Goal: Navigation & Orientation: Find specific page/section

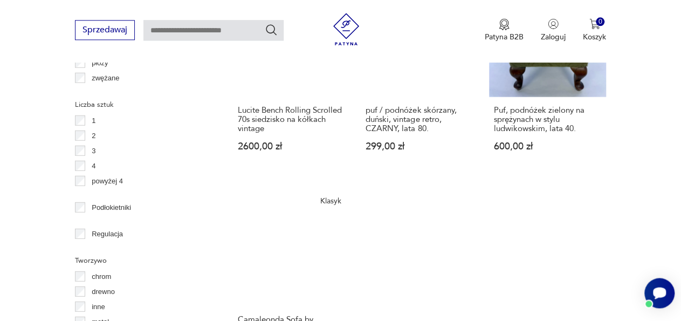
scroll to position [1474, 0]
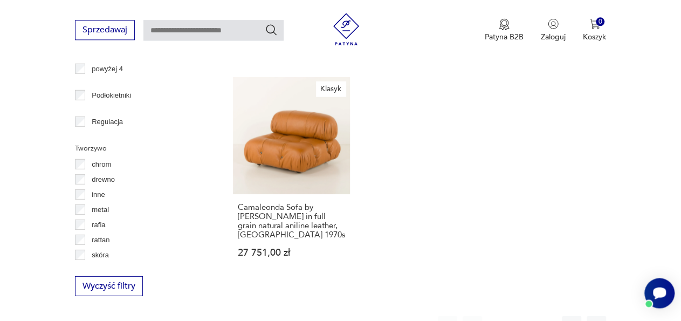
click at [518, 315] on button "2" at bounding box center [521, 324] width 19 height 19
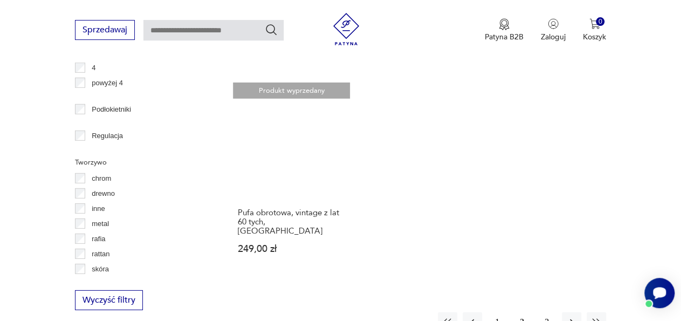
scroll to position [1519, 0]
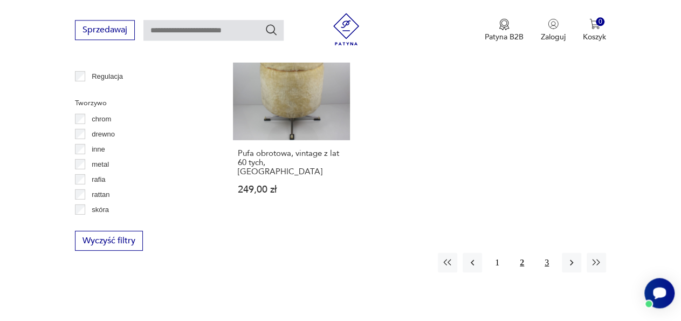
click at [547, 252] on button "3" at bounding box center [546, 261] width 19 height 19
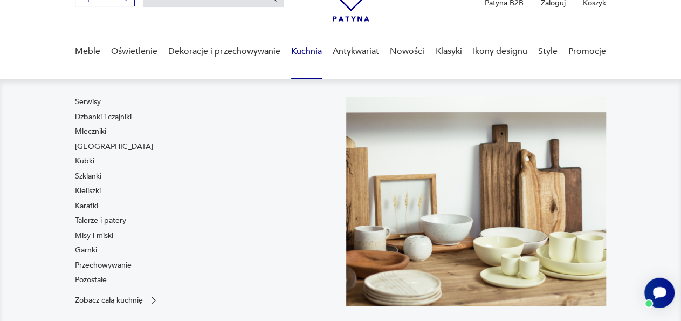
scroll to position [61, 0]
click at [308, 52] on link "Kuchnia" at bounding box center [306, 52] width 31 height 42
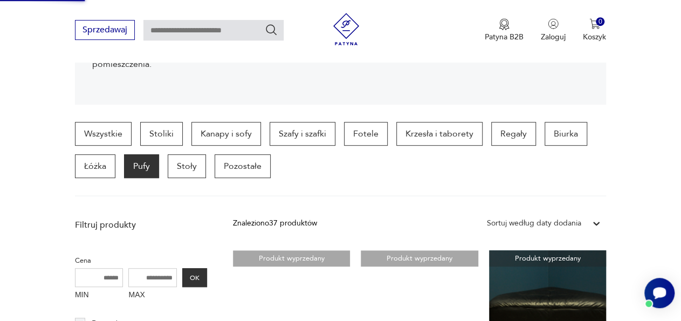
scroll to position [286, 0]
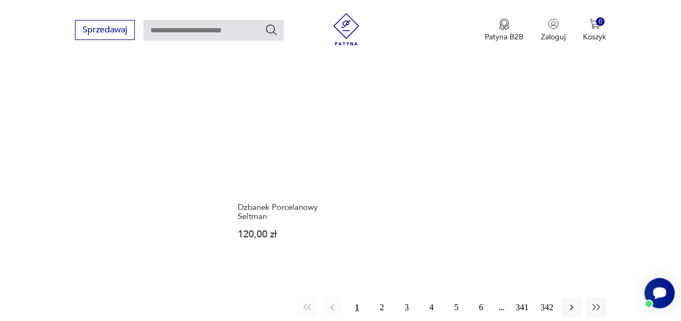
scroll to position [1418, 0]
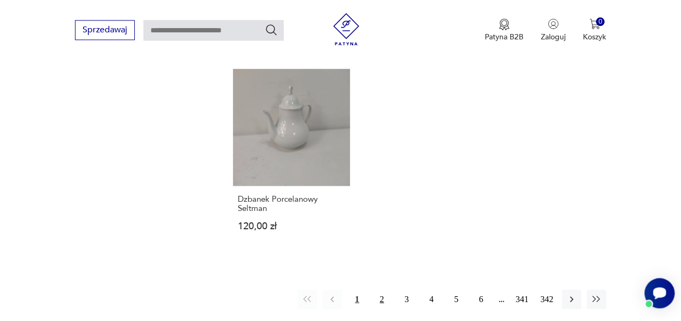
click at [384, 299] on button "2" at bounding box center [381, 298] width 19 height 19
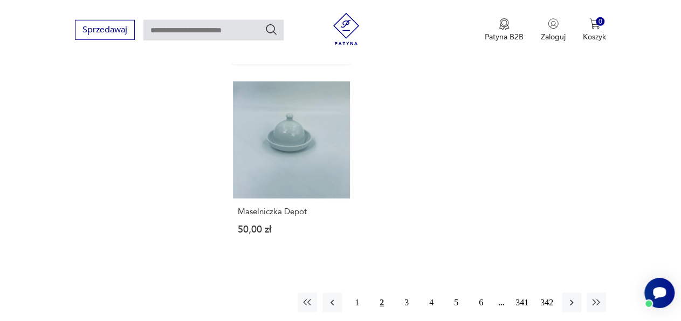
scroll to position [1463, 0]
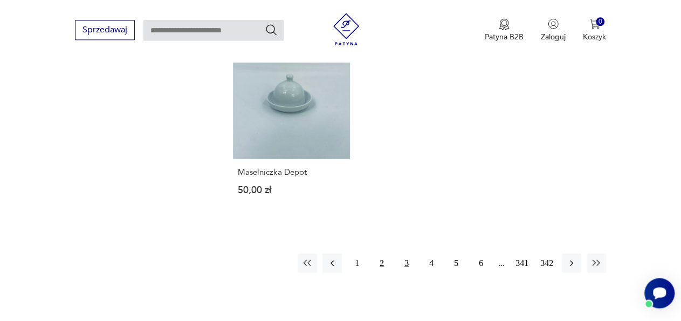
click at [408, 253] on button "3" at bounding box center [406, 262] width 19 height 19
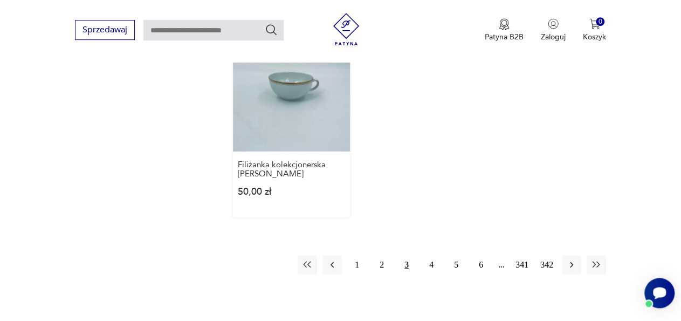
scroll to position [1463, 0]
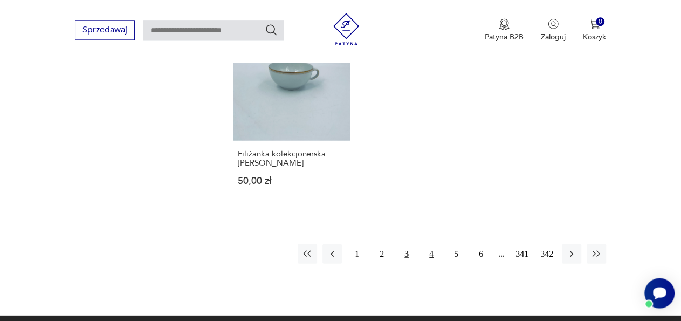
click at [431, 263] on button "4" at bounding box center [431, 253] width 19 height 19
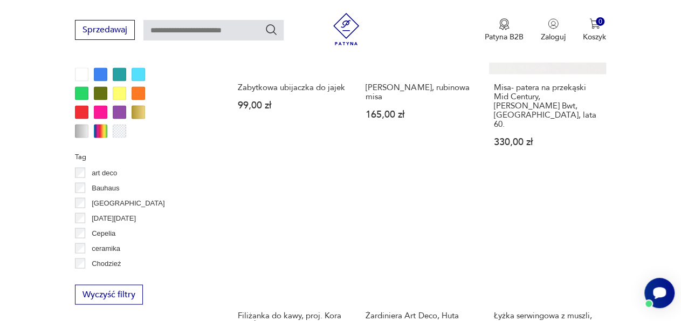
scroll to position [958, 0]
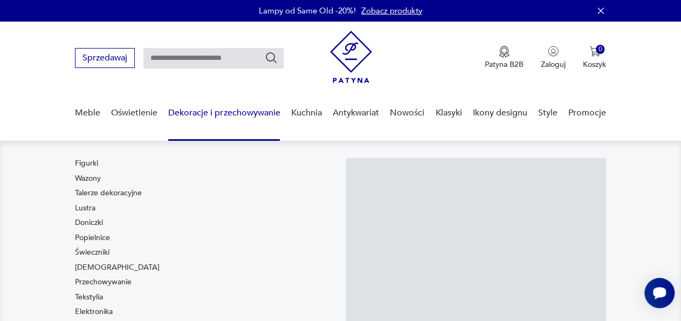
click at [228, 113] on link "Dekoracje i przechowywanie" at bounding box center [224, 113] width 112 height 42
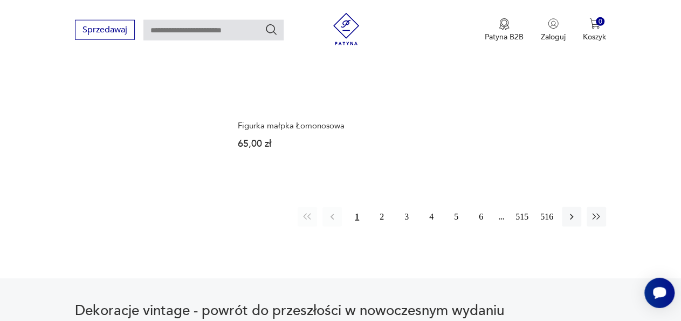
scroll to position [1586, 0]
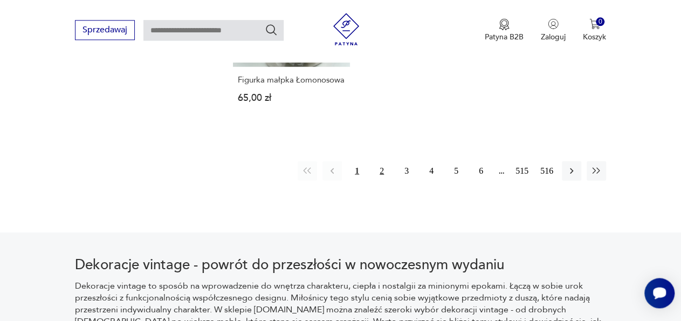
click at [383, 161] on button "2" at bounding box center [381, 170] width 19 height 19
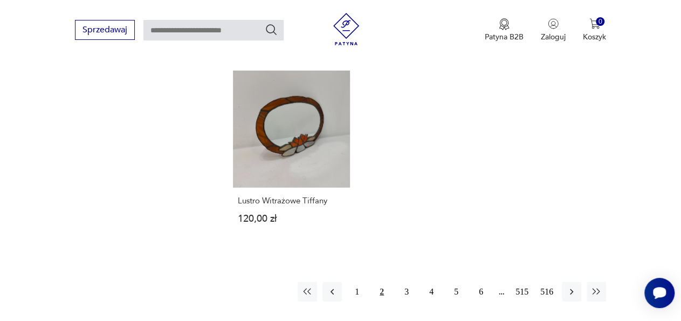
scroll to position [1463, 0]
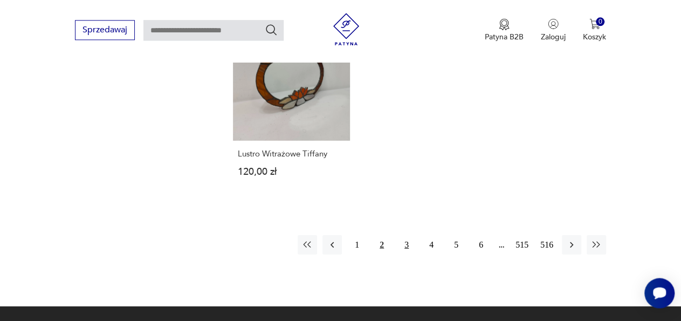
click at [408, 234] on button "3" at bounding box center [406, 243] width 19 height 19
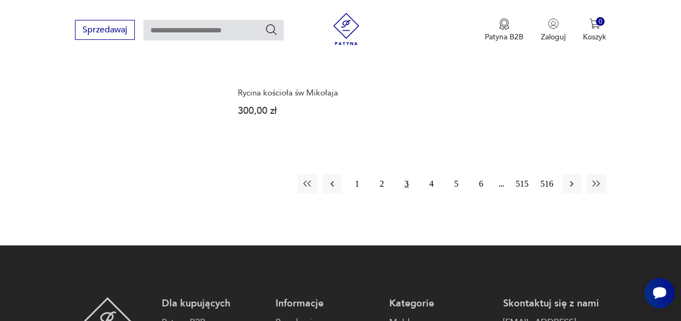
scroll to position [1575, 0]
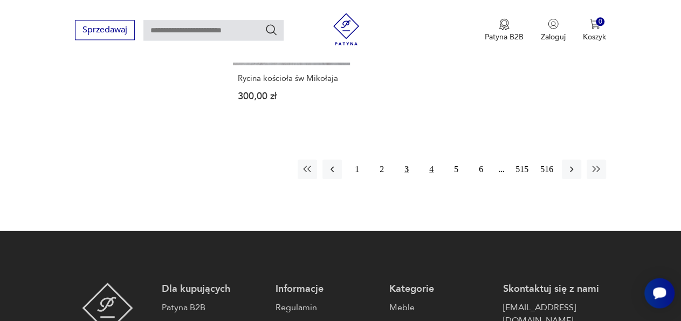
click at [429, 159] on button "4" at bounding box center [431, 168] width 19 height 19
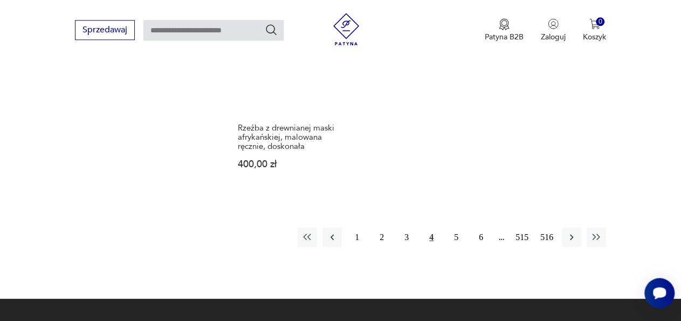
scroll to position [1530, 0]
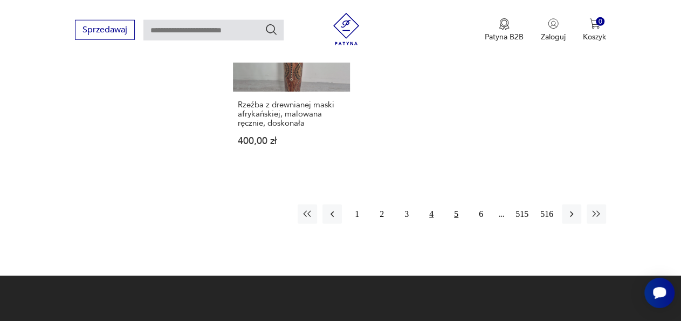
click at [455, 205] on button "5" at bounding box center [455, 213] width 19 height 19
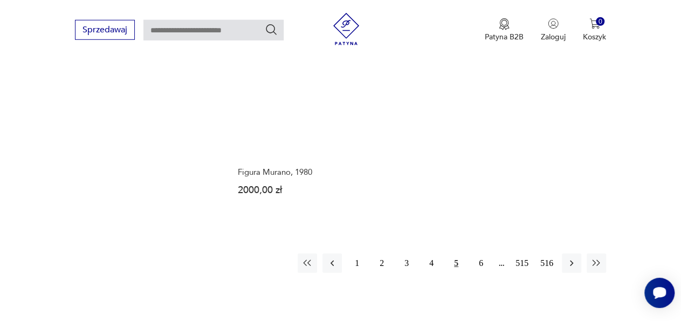
scroll to position [1519, 0]
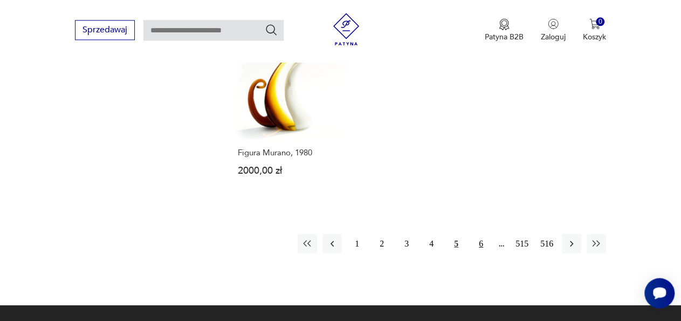
click at [479, 233] on button "6" at bounding box center [480, 242] width 19 height 19
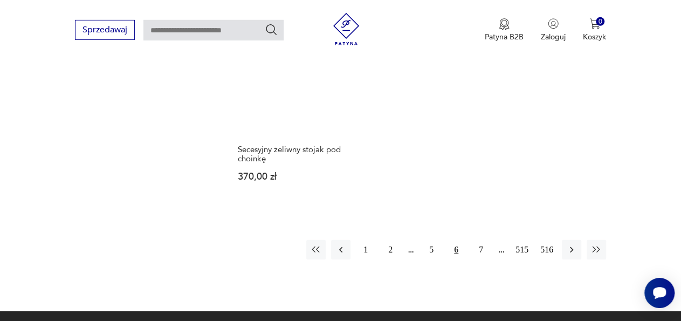
scroll to position [1575, 0]
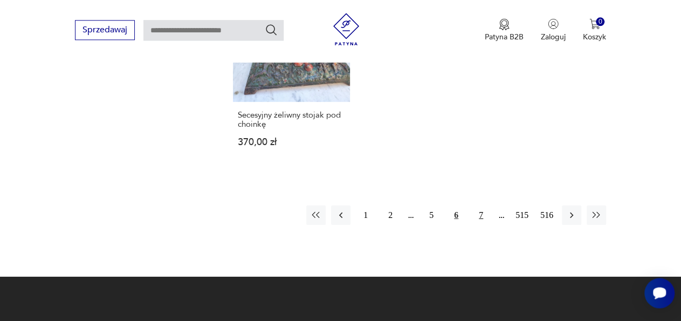
click at [481, 205] on button "7" at bounding box center [480, 214] width 19 height 19
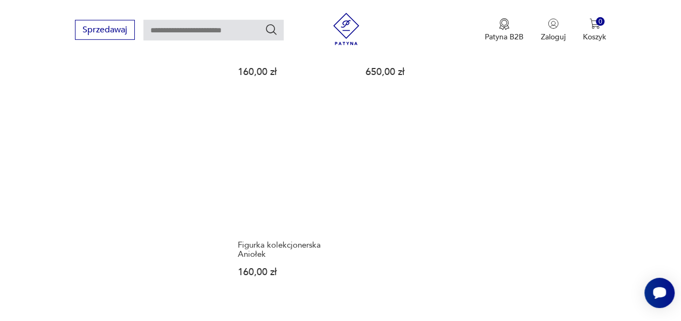
scroll to position [1519, 0]
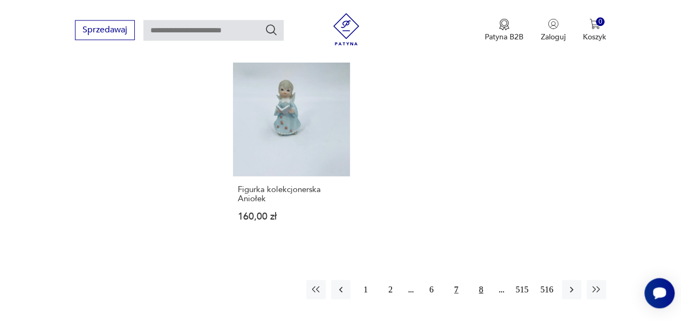
click at [479, 279] on button "8" at bounding box center [480, 288] width 19 height 19
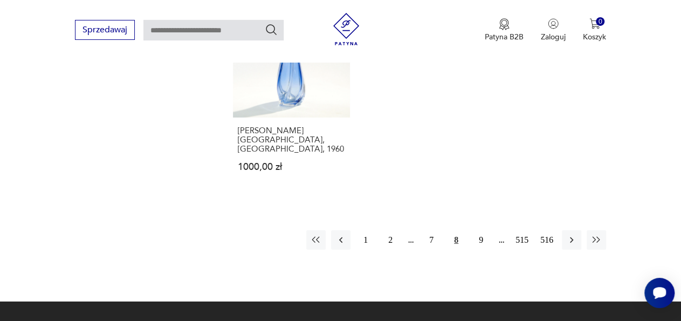
scroll to position [1519, 0]
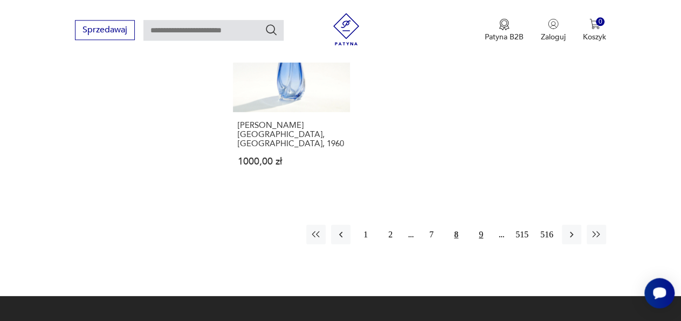
click at [477, 224] on button "9" at bounding box center [480, 233] width 19 height 19
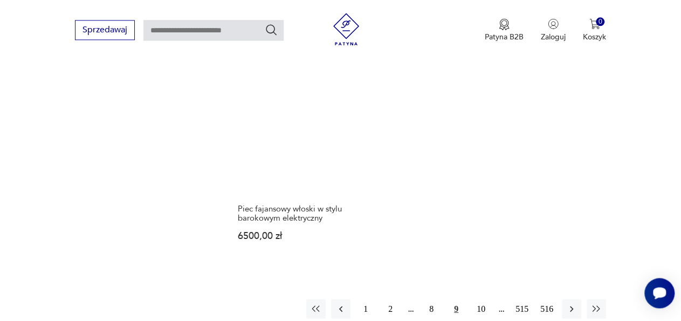
scroll to position [1575, 0]
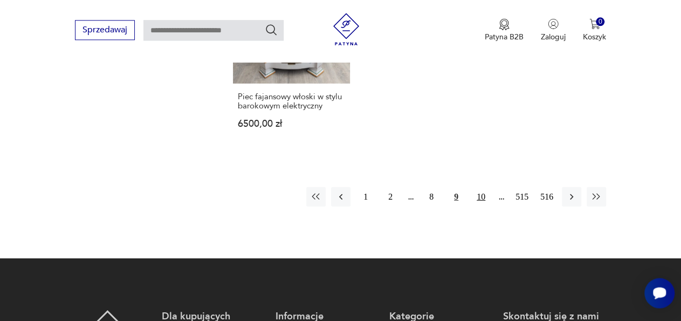
click at [481, 187] on button "10" at bounding box center [480, 196] width 19 height 19
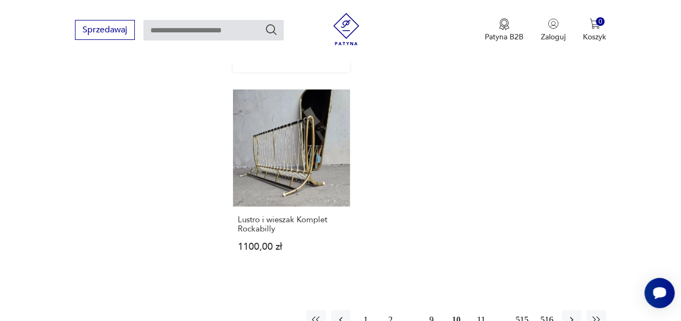
scroll to position [1463, 0]
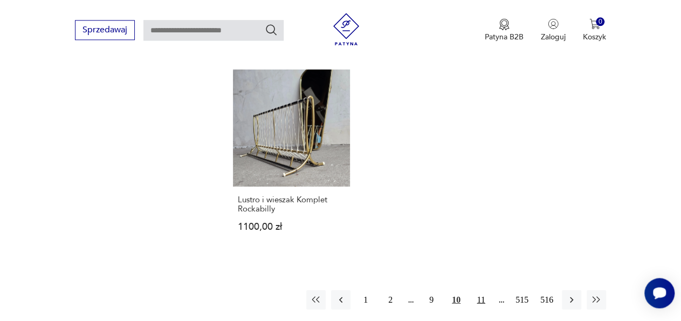
click at [478, 296] on button "11" at bounding box center [480, 298] width 19 height 19
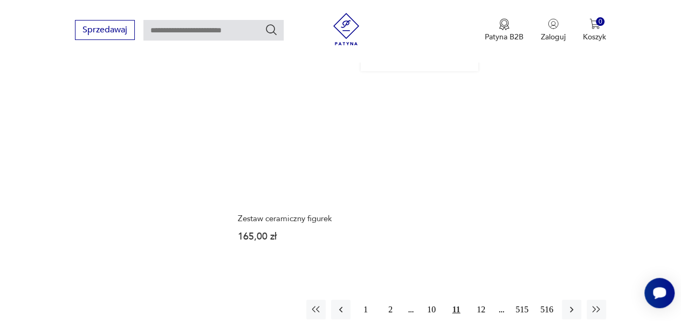
scroll to position [1519, 0]
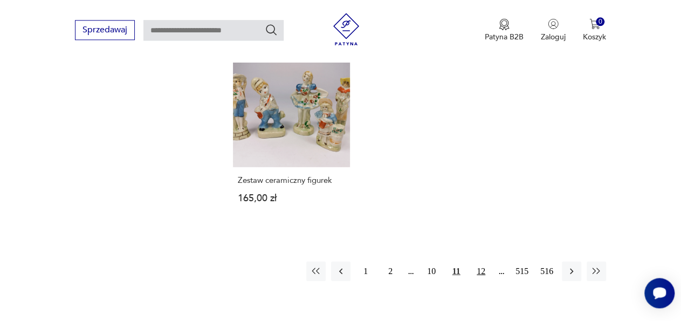
click at [484, 261] on button "12" at bounding box center [480, 270] width 19 height 19
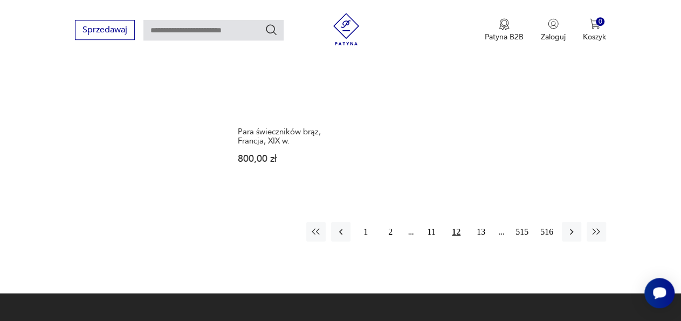
scroll to position [1575, 0]
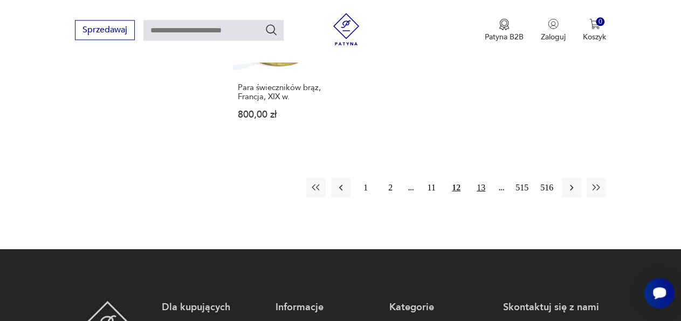
click at [482, 178] on button "13" at bounding box center [480, 186] width 19 height 19
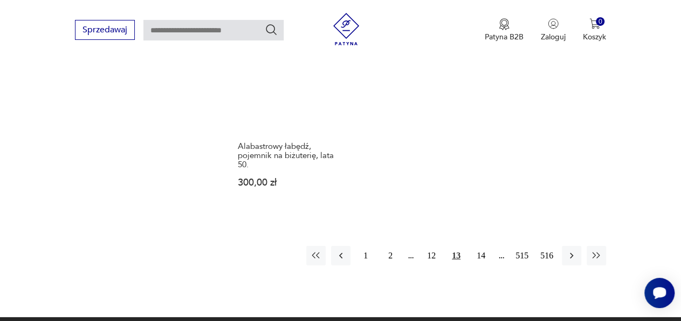
scroll to position [1519, 0]
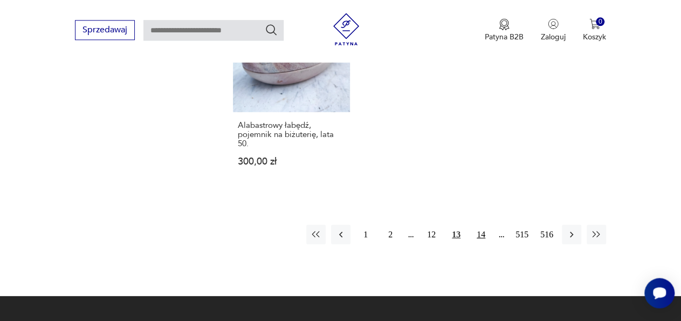
click at [481, 234] on button "14" at bounding box center [480, 233] width 19 height 19
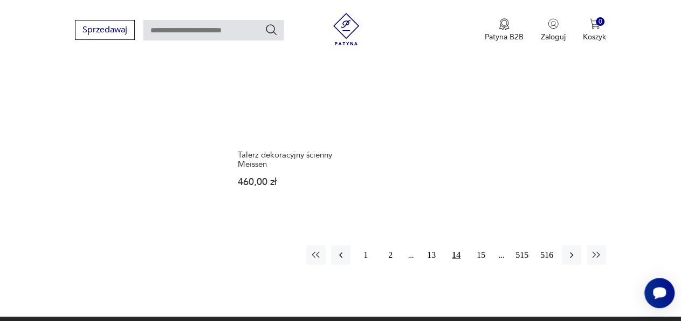
scroll to position [1519, 0]
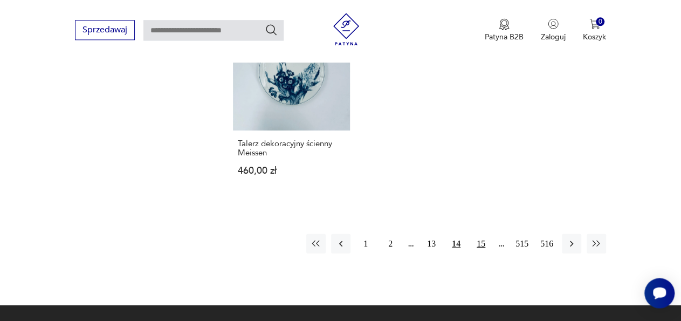
click at [479, 233] on button "15" at bounding box center [480, 242] width 19 height 19
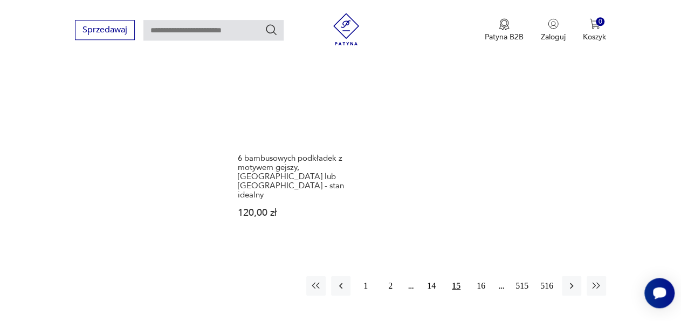
scroll to position [1519, 0]
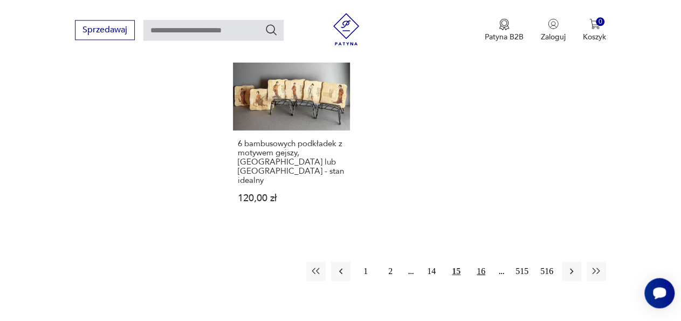
click at [480, 261] on button "16" at bounding box center [480, 270] width 19 height 19
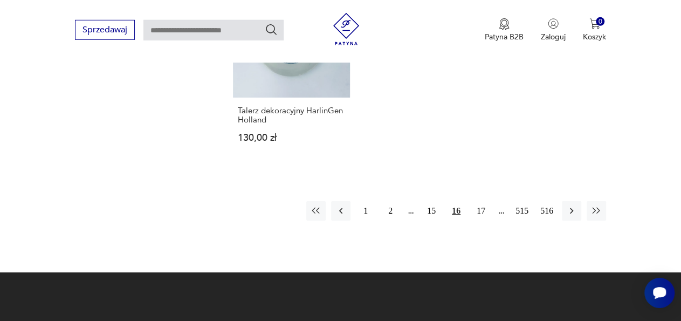
scroll to position [1575, 0]
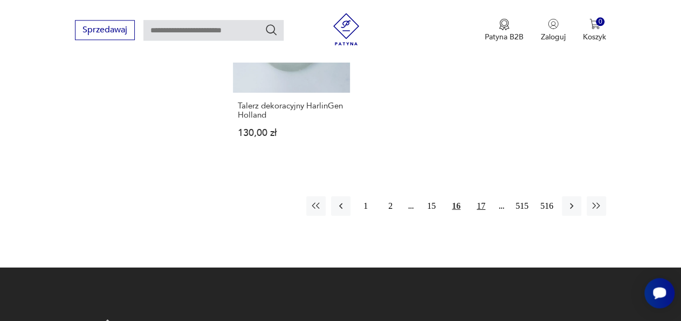
click at [478, 196] on button "17" at bounding box center [480, 205] width 19 height 19
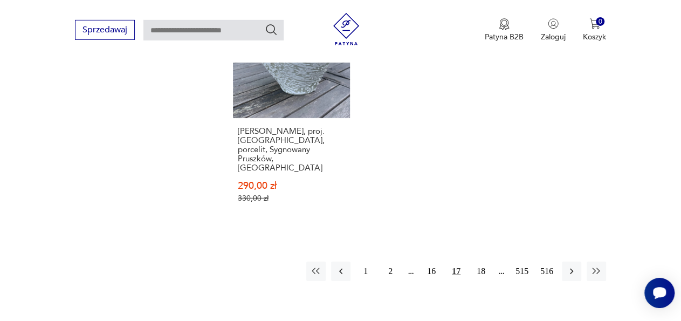
scroll to position [1519, 0]
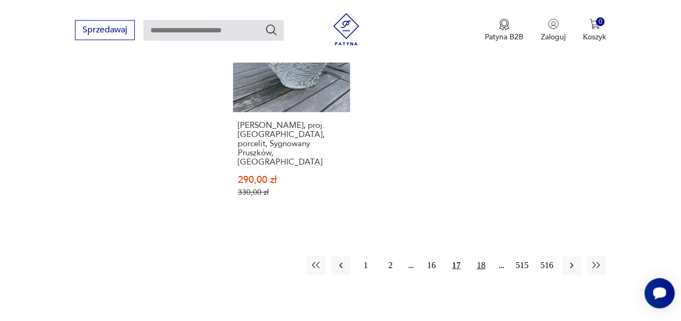
click at [484, 255] on button "18" at bounding box center [480, 264] width 19 height 19
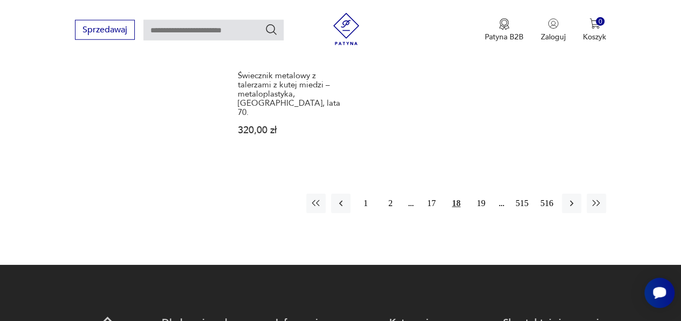
scroll to position [1631, 0]
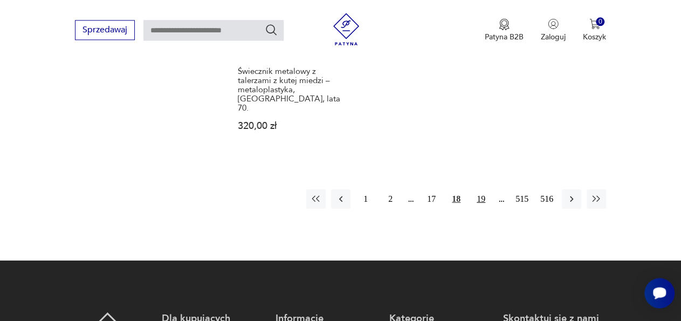
click at [480, 189] on button "19" at bounding box center [480, 198] width 19 height 19
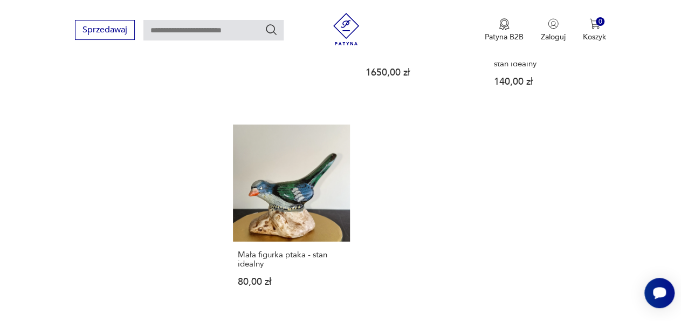
scroll to position [1519, 0]
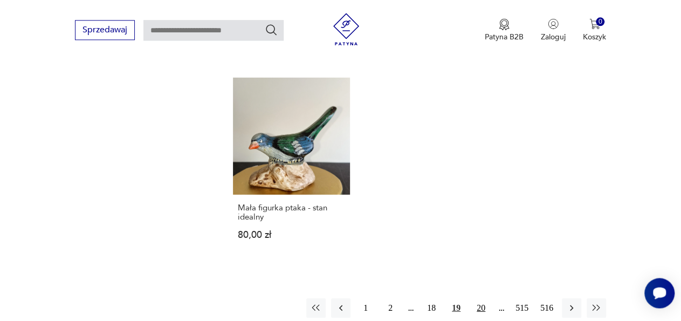
click at [480, 298] on button "20" at bounding box center [480, 307] width 19 height 19
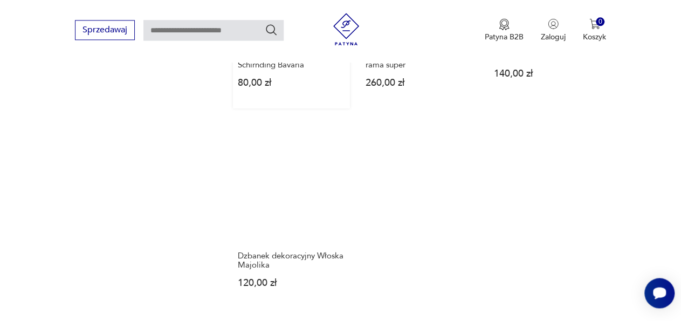
scroll to position [1463, 0]
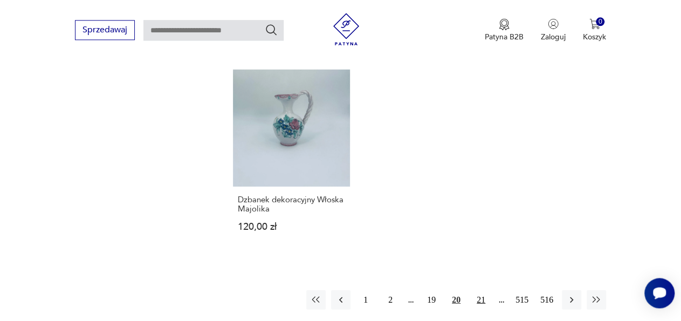
click at [482, 289] on button "21" at bounding box center [480, 298] width 19 height 19
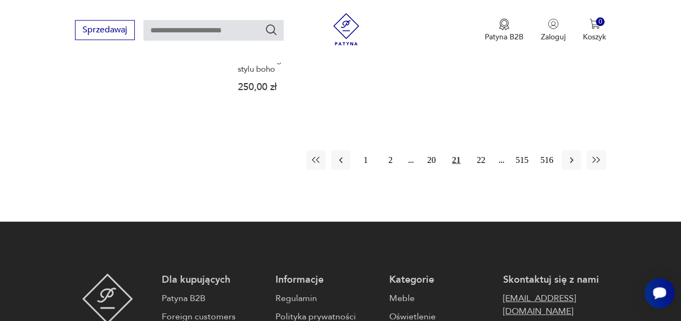
scroll to position [1575, 0]
click at [485, 150] on button "22" at bounding box center [480, 159] width 19 height 19
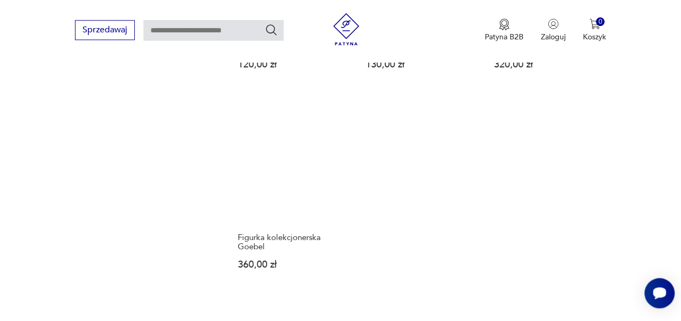
scroll to position [1463, 0]
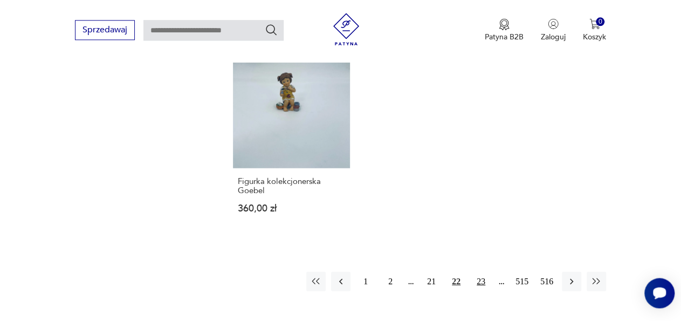
click at [482, 273] on button "23" at bounding box center [480, 280] width 19 height 19
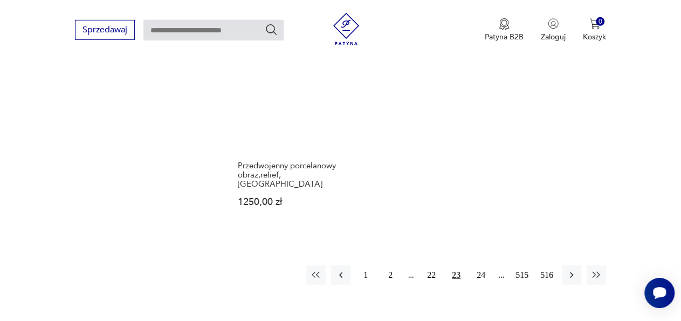
scroll to position [1519, 0]
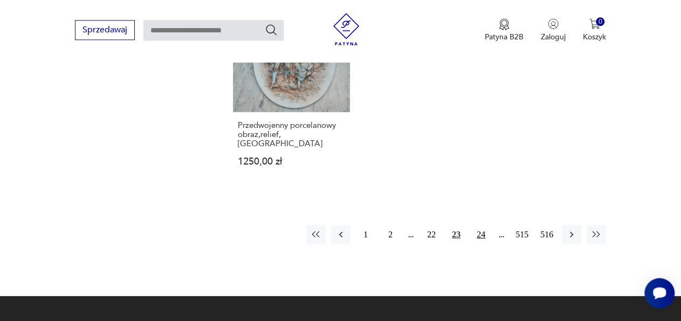
click at [487, 224] on button "24" at bounding box center [480, 233] width 19 height 19
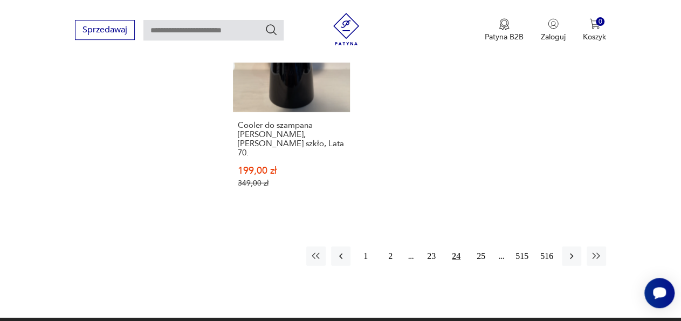
scroll to position [1519, 0]
click at [476, 246] on button "25" at bounding box center [480, 255] width 19 height 19
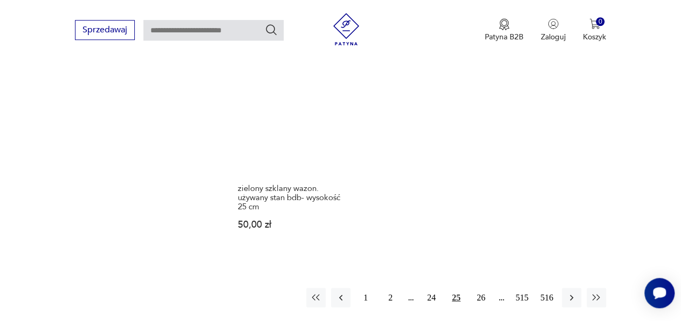
scroll to position [1519, 0]
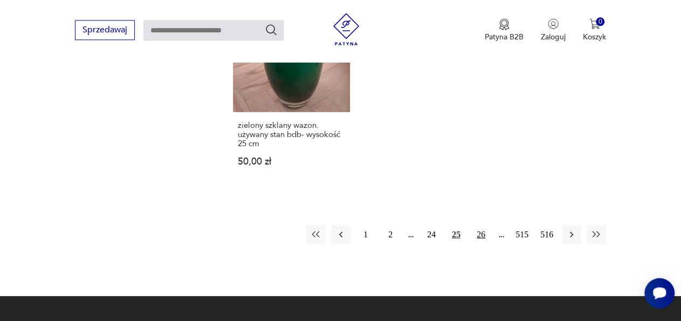
click at [479, 224] on button "26" at bounding box center [480, 233] width 19 height 19
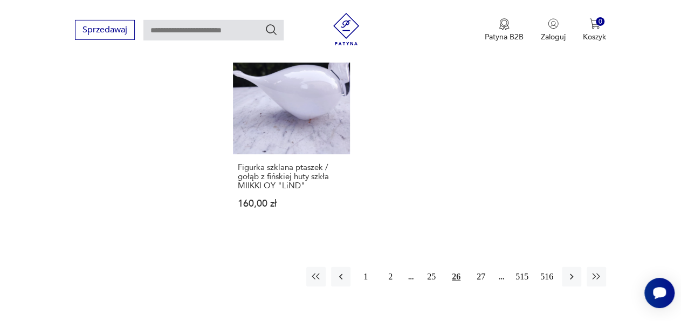
scroll to position [1519, 0]
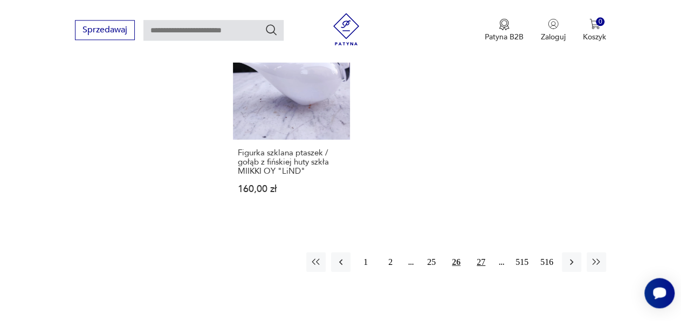
click at [480, 252] on button "27" at bounding box center [480, 261] width 19 height 19
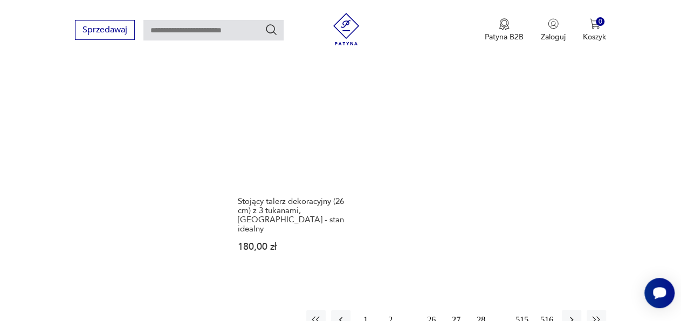
scroll to position [1463, 0]
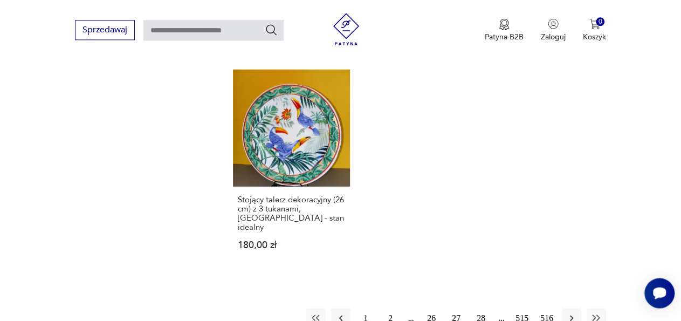
click at [479, 308] on button "28" at bounding box center [480, 317] width 19 height 19
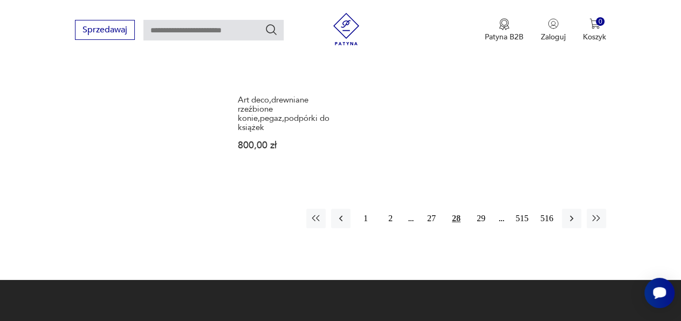
scroll to position [1631, 0]
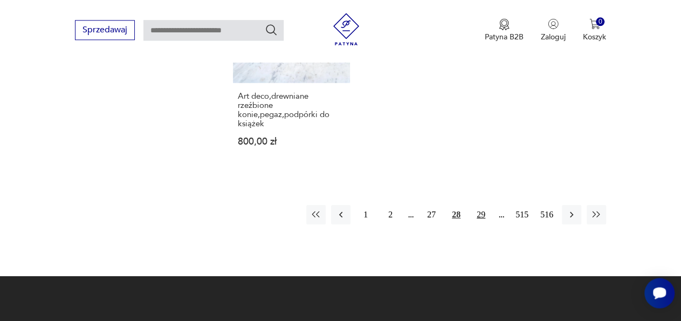
click at [482, 204] on button "29" at bounding box center [480, 213] width 19 height 19
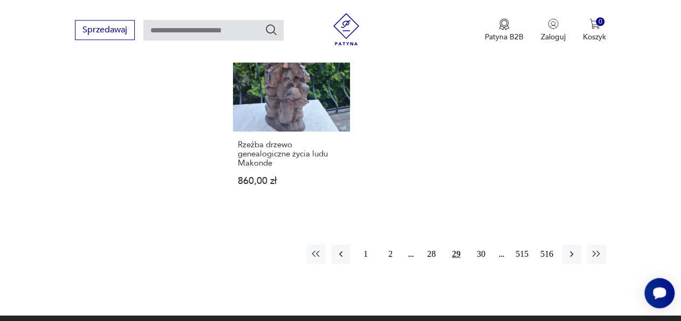
scroll to position [1575, 0]
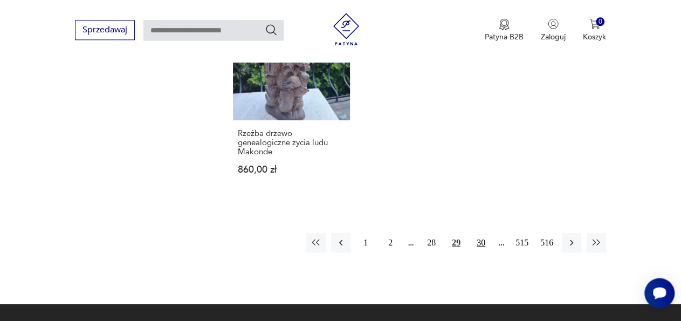
click at [480, 232] on button "30" at bounding box center [480, 241] width 19 height 19
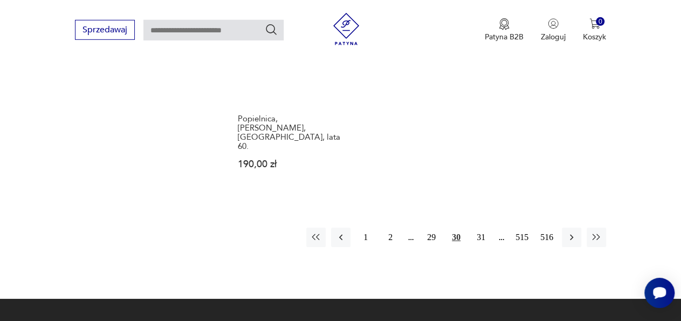
scroll to position [1575, 0]
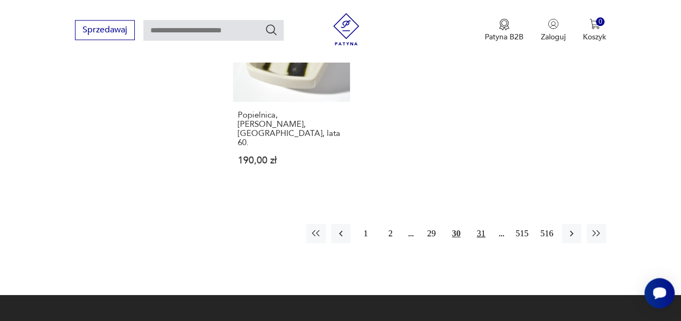
click at [484, 223] on button "31" at bounding box center [480, 232] width 19 height 19
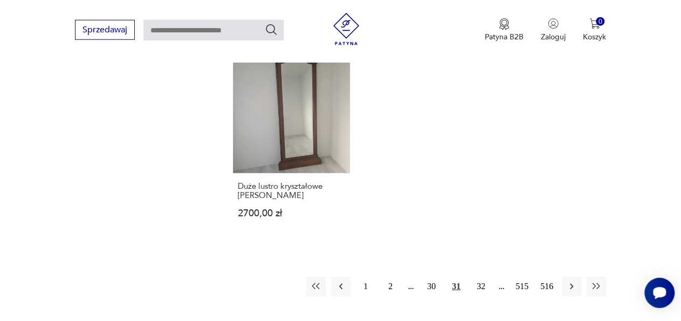
scroll to position [1519, 0]
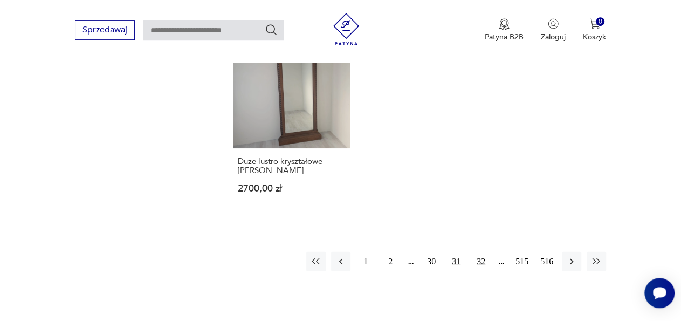
click at [482, 252] on button "32" at bounding box center [480, 261] width 19 height 19
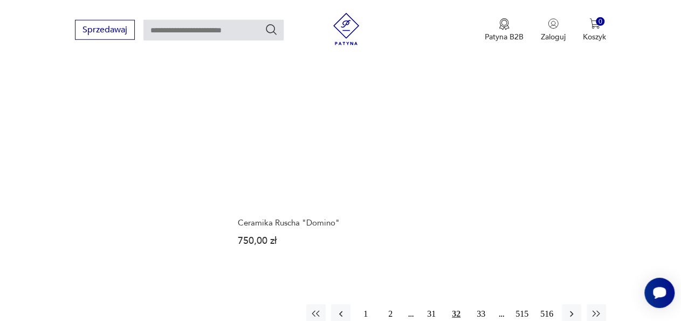
scroll to position [1519, 0]
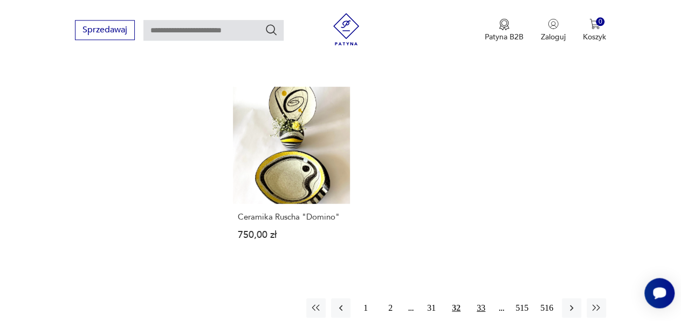
click at [480, 298] on button "33" at bounding box center [480, 307] width 19 height 19
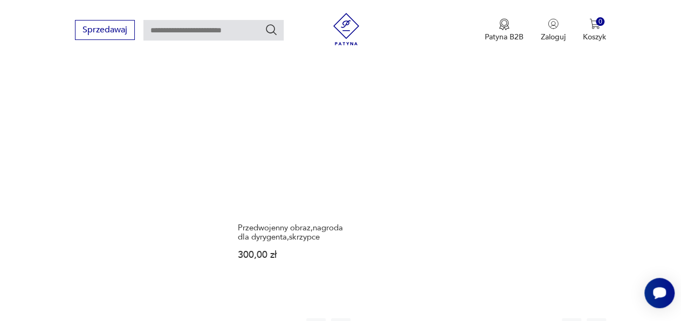
scroll to position [1463, 0]
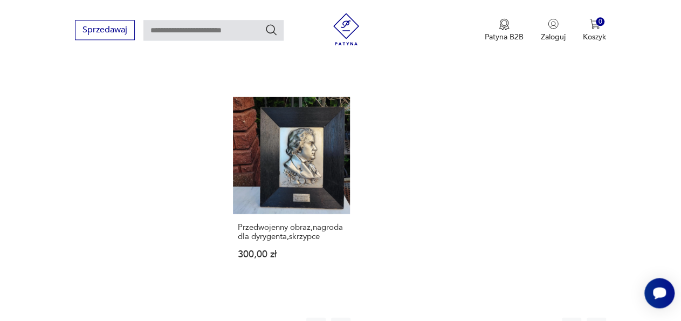
click at [487, 317] on button "34" at bounding box center [480, 326] width 19 height 19
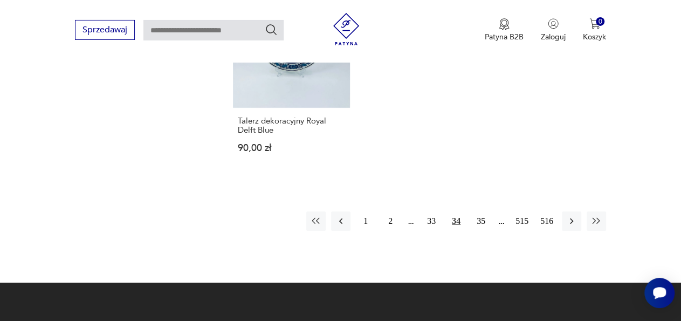
scroll to position [1631, 0]
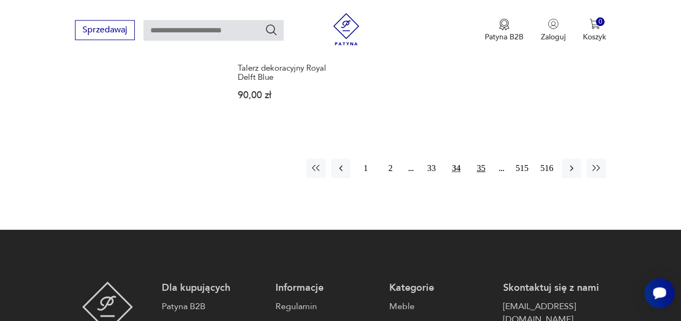
click at [484, 158] on button "35" at bounding box center [480, 167] width 19 height 19
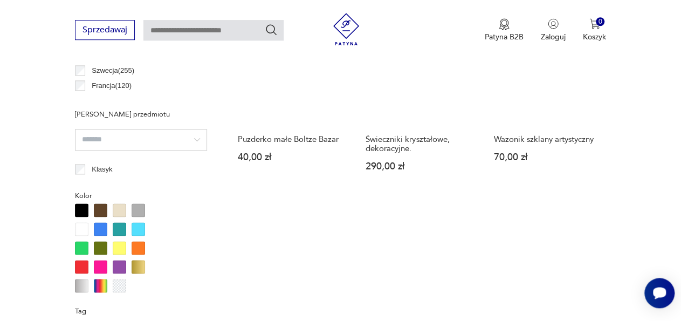
scroll to position [678, 0]
